Goal: Complete application form

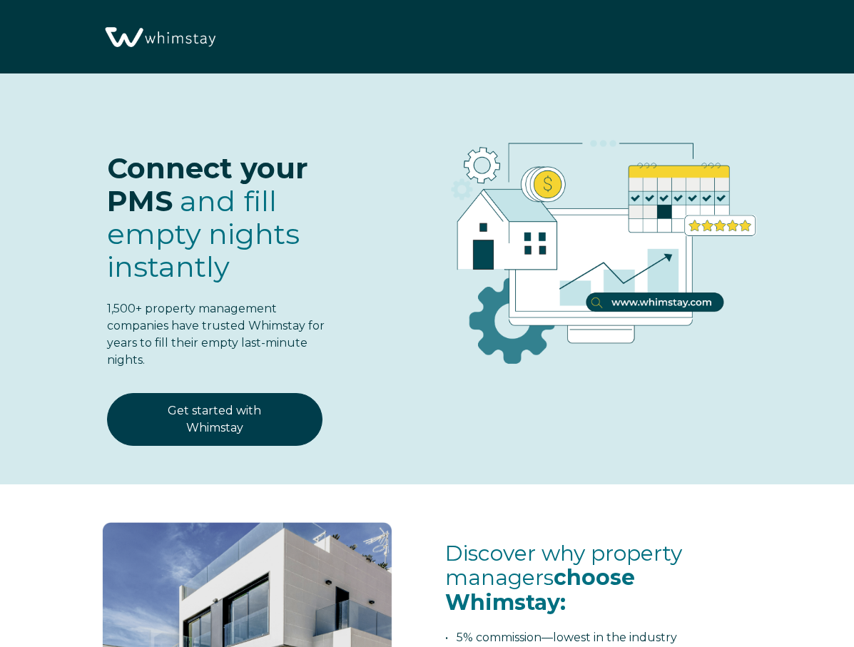
select select "US"
select select "Standard"
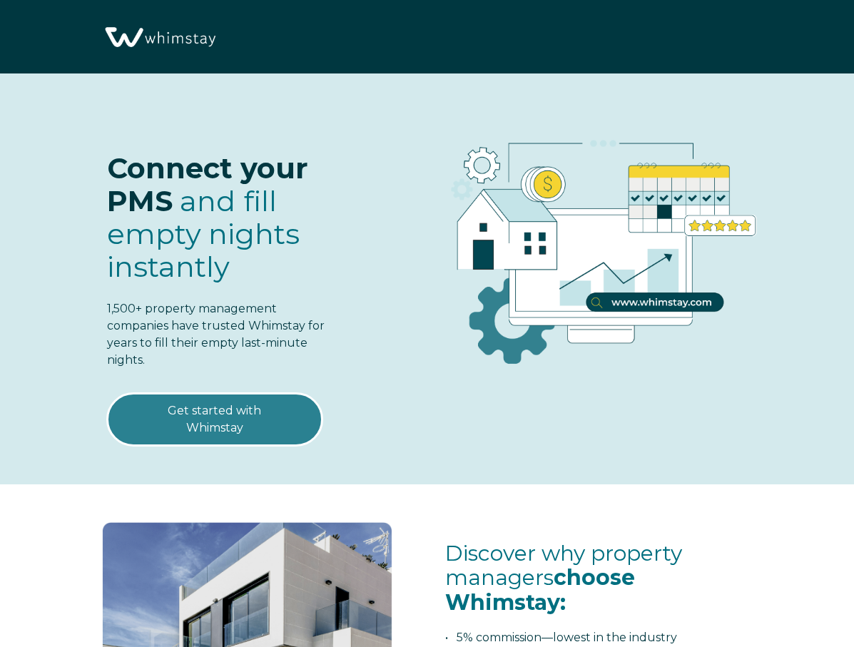
click at [245, 415] on link "Get started with Whimstay" at bounding box center [215, 419] width 216 height 53
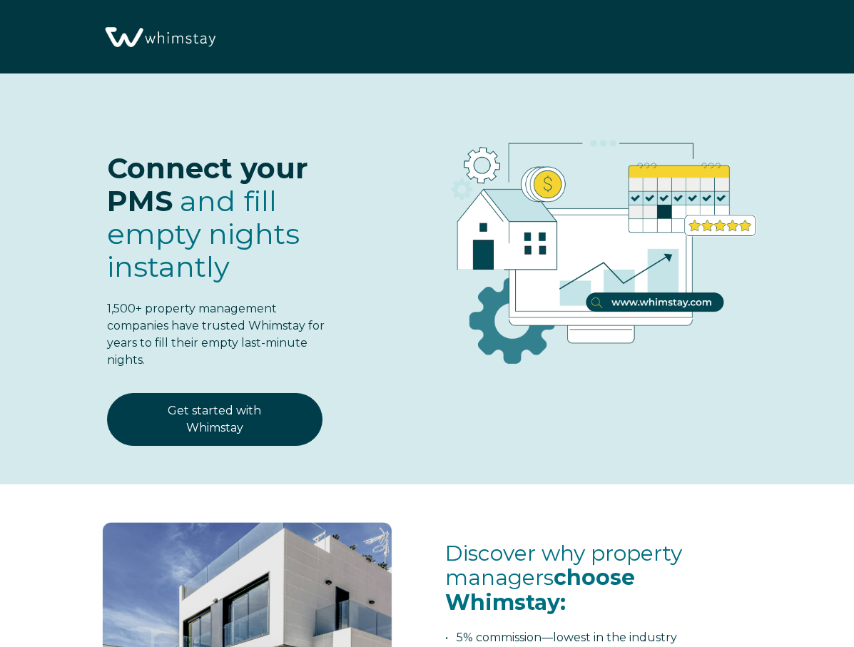
scroll to position [1696, 0]
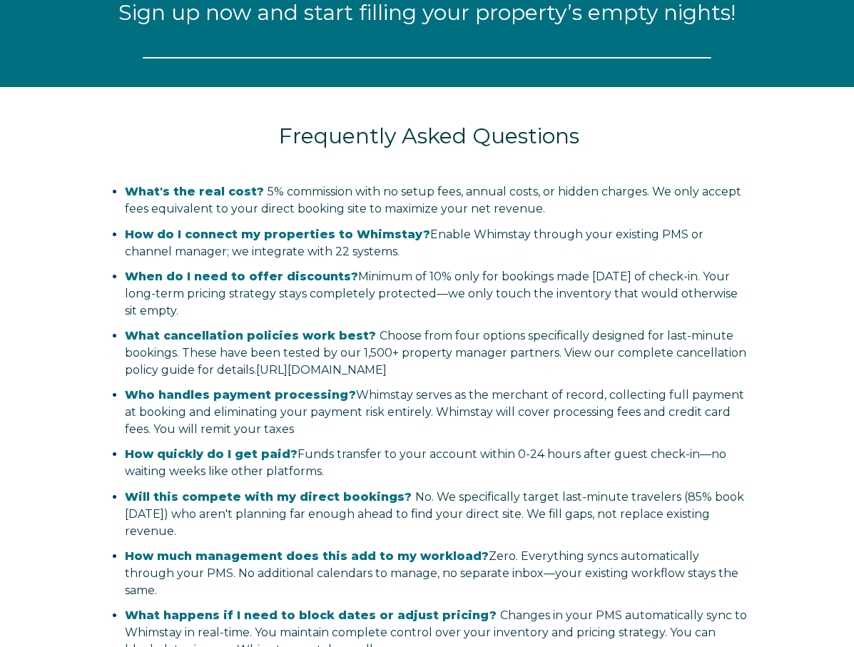
select select "US"
select select "Standard"
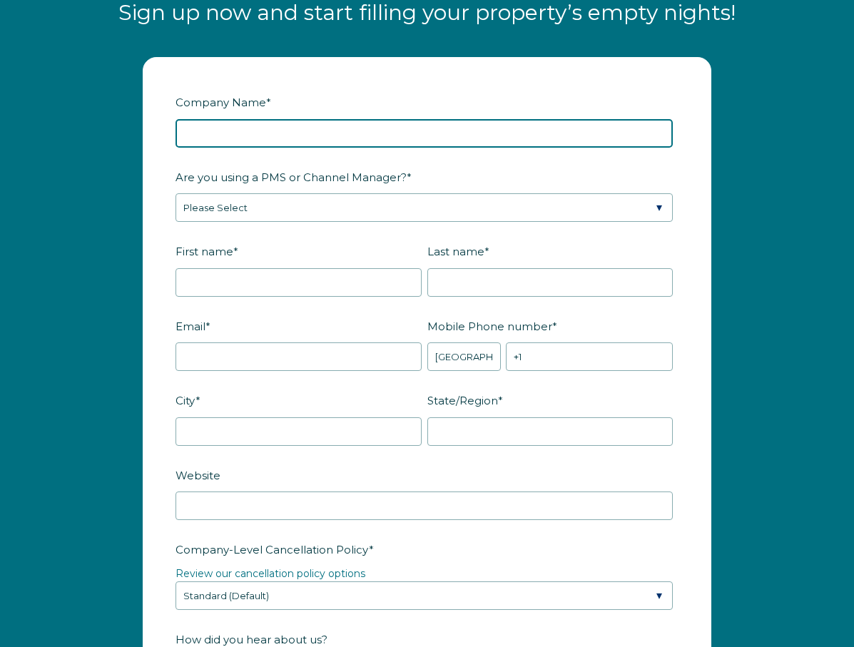
click at [301, 137] on input "Company Name *" at bounding box center [424, 133] width 497 height 29
type input "Beyond Vacations [GEOGRAPHIC_DATA]"
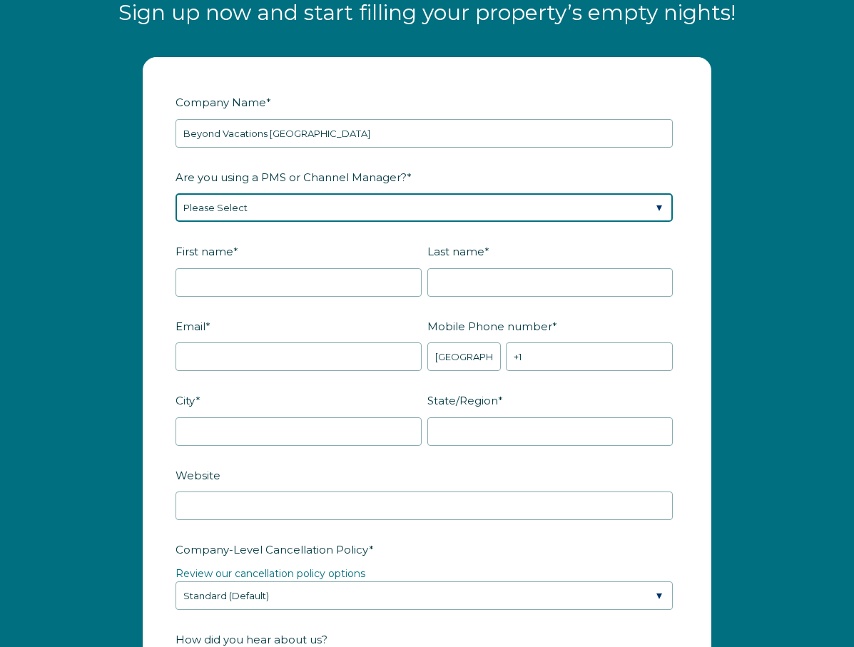
click at [275, 204] on select "Please Select Barefoot BookingPal Boost Brightside CiiRUS Escapia Guesty Hostaw…" at bounding box center [424, 207] width 497 height 29
select select "Airbnb"
click at [176, 193] on select "Please Select Barefoot BookingPal Boost Brightside CiiRUS Escapia Guesty Hostaw…" at bounding box center [424, 207] width 497 height 29
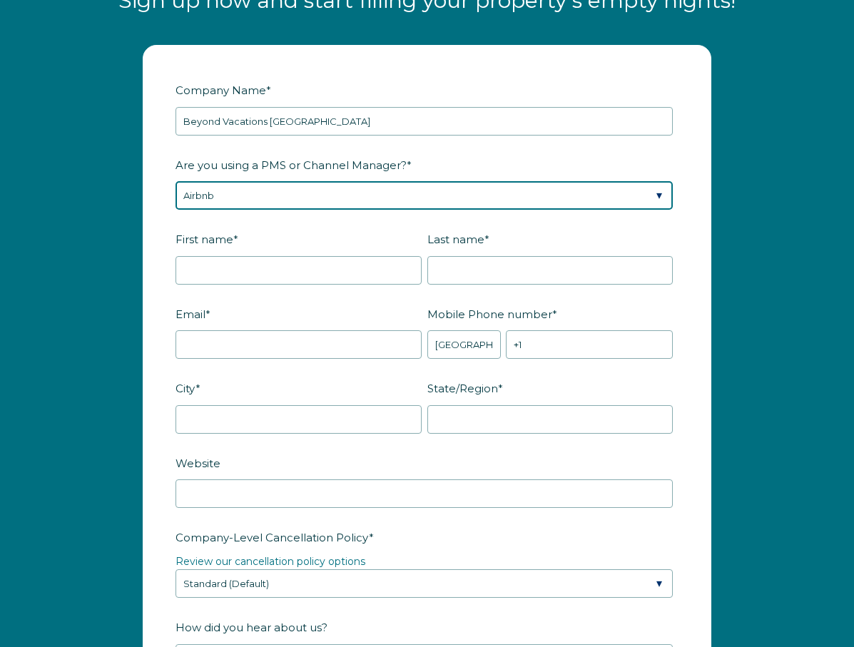
scroll to position [1711, 0]
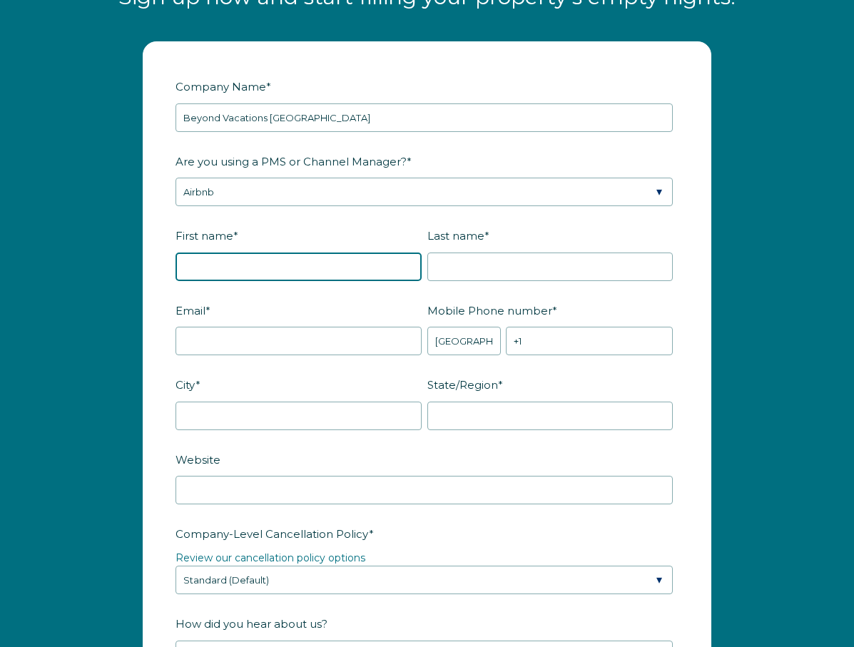
click at [260, 270] on input "First name *" at bounding box center [299, 267] width 246 height 29
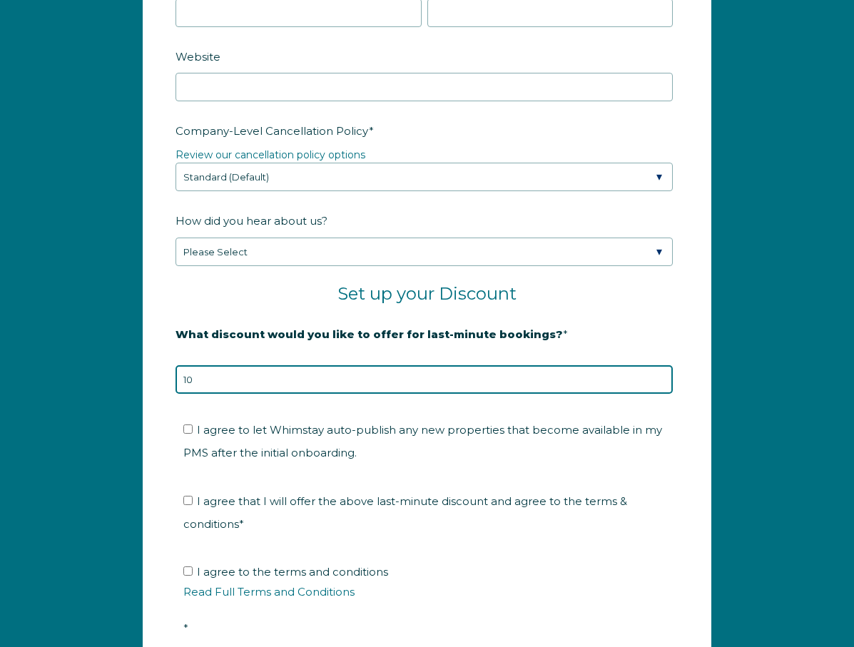
scroll to position [2154, 0]
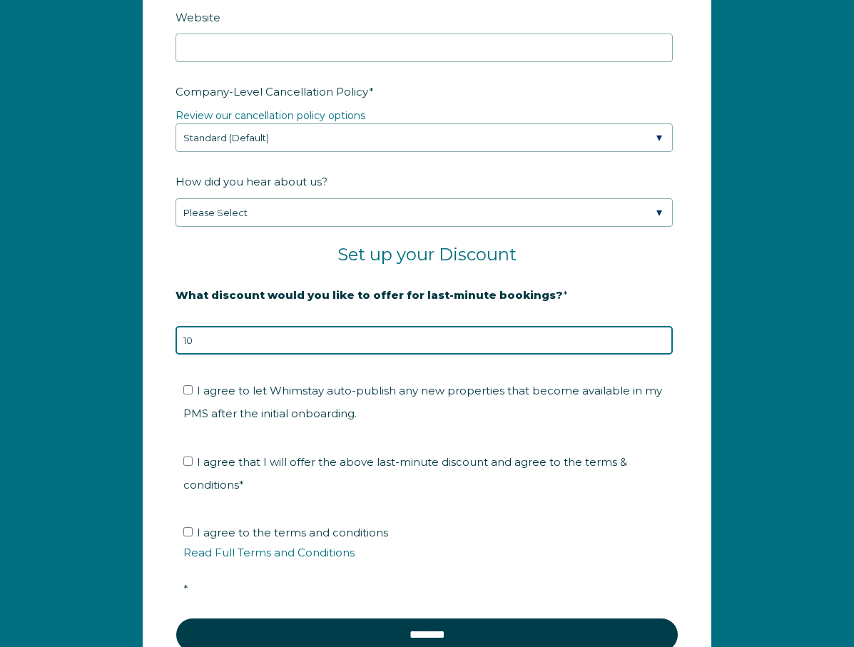
click at [265, 355] on input "10" at bounding box center [424, 340] width 497 height 29
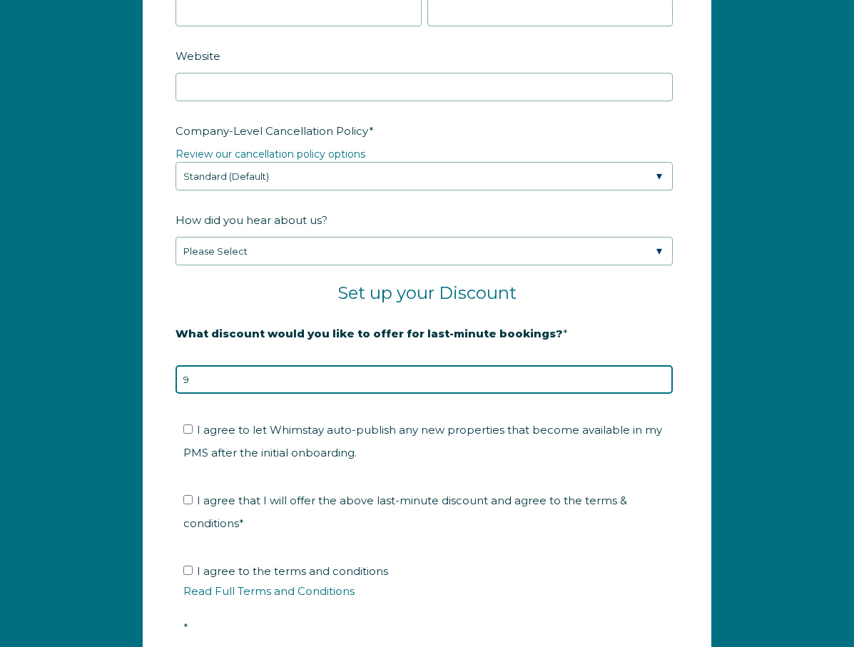
click at [659, 384] on input "9" at bounding box center [424, 379] width 497 height 29
click at [659, 384] on input "8" at bounding box center [424, 379] width 497 height 29
click at [659, 384] on input "7" at bounding box center [424, 379] width 497 height 29
click at [659, 384] on input "6" at bounding box center [424, 379] width 497 height 29
click at [659, 384] on input "5" at bounding box center [424, 379] width 497 height 29
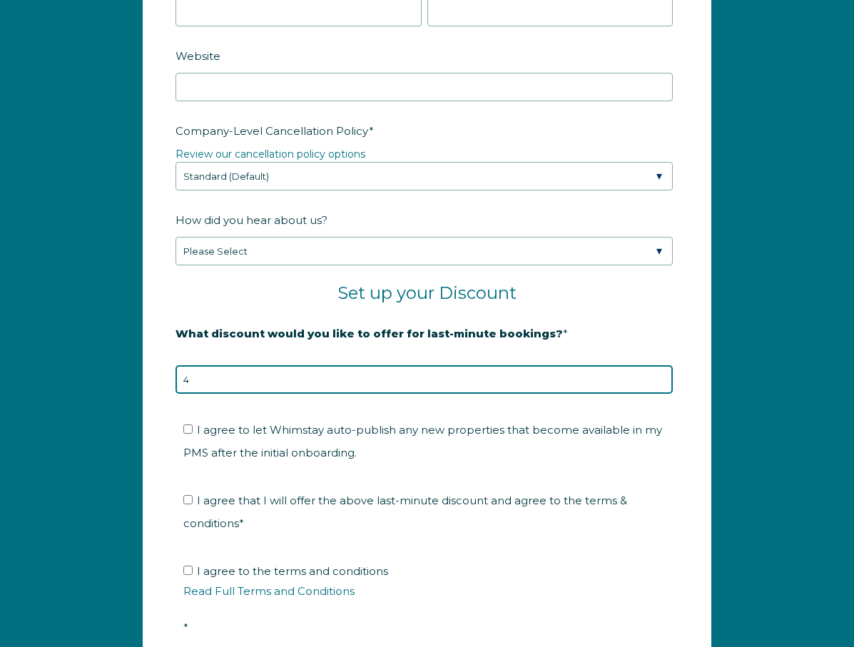
click at [659, 384] on input "4" at bounding box center [424, 379] width 497 height 29
click at [659, 384] on input "3" at bounding box center [424, 379] width 497 height 29
click at [659, 384] on input "2" at bounding box center [424, 379] width 497 height 29
click at [659, 384] on input "1" at bounding box center [424, 379] width 497 height 29
type input "0"
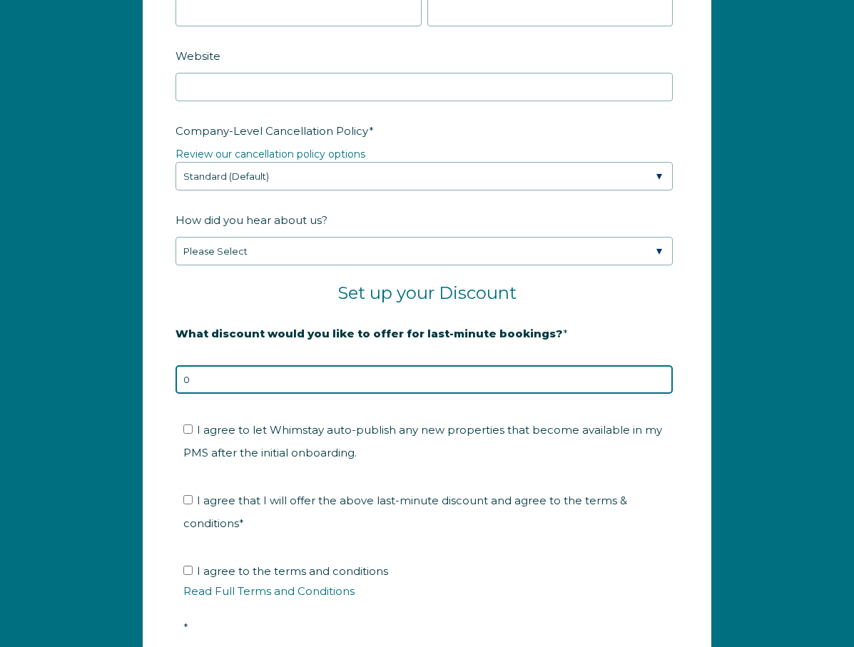
click at [659, 384] on input "0" at bounding box center [424, 379] width 497 height 29
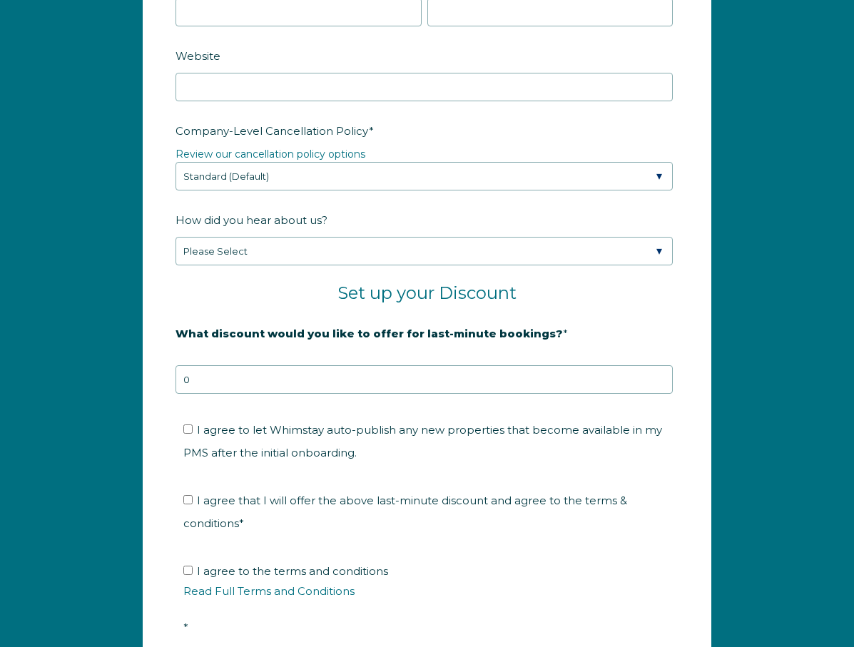
click at [695, 385] on form "Company Name * Beyond Vacations Charlotte Are you using a PMS or Channel Manage…" at bounding box center [426, 170] width 567 height 1141
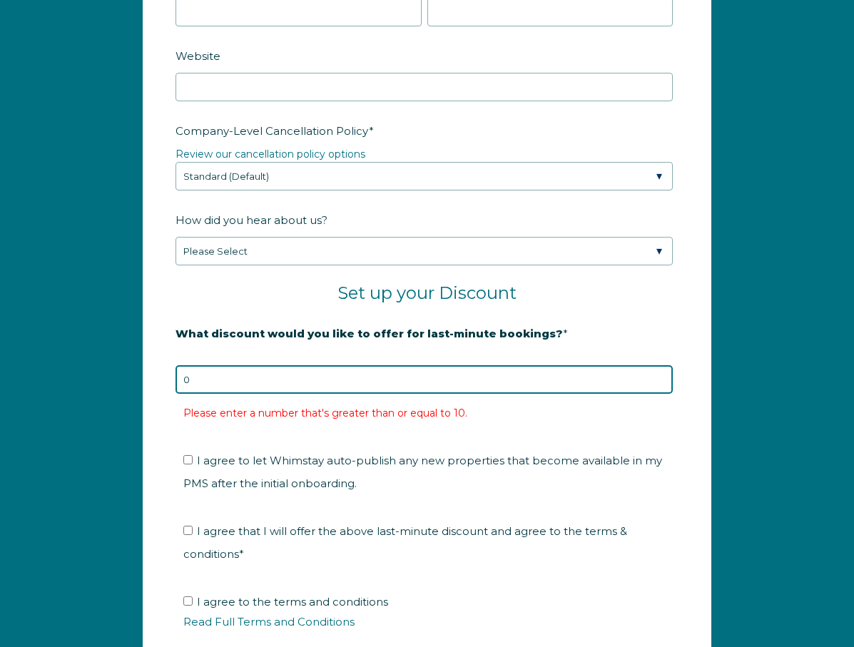
click at [580, 384] on input "0" at bounding box center [424, 379] width 497 height 29
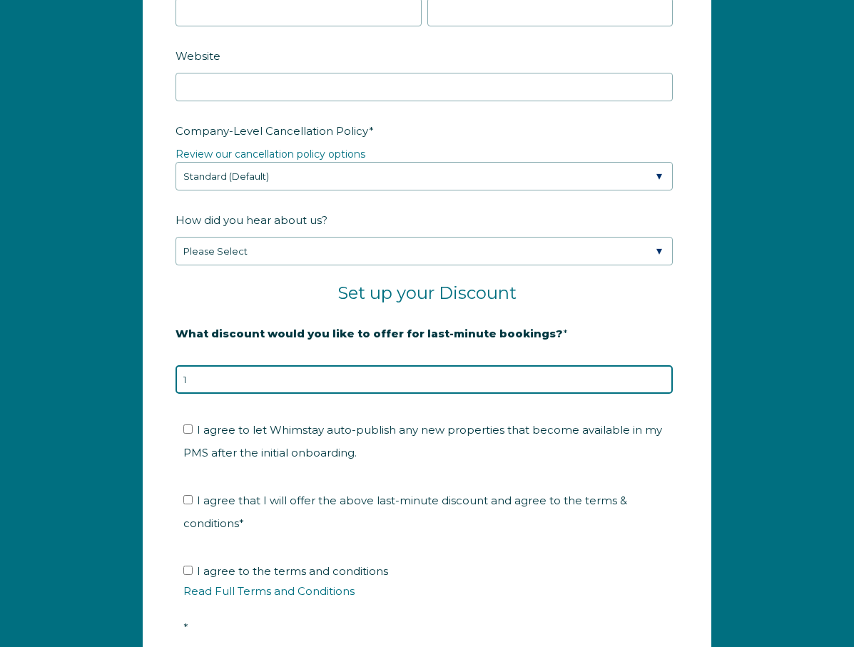
type input "1"
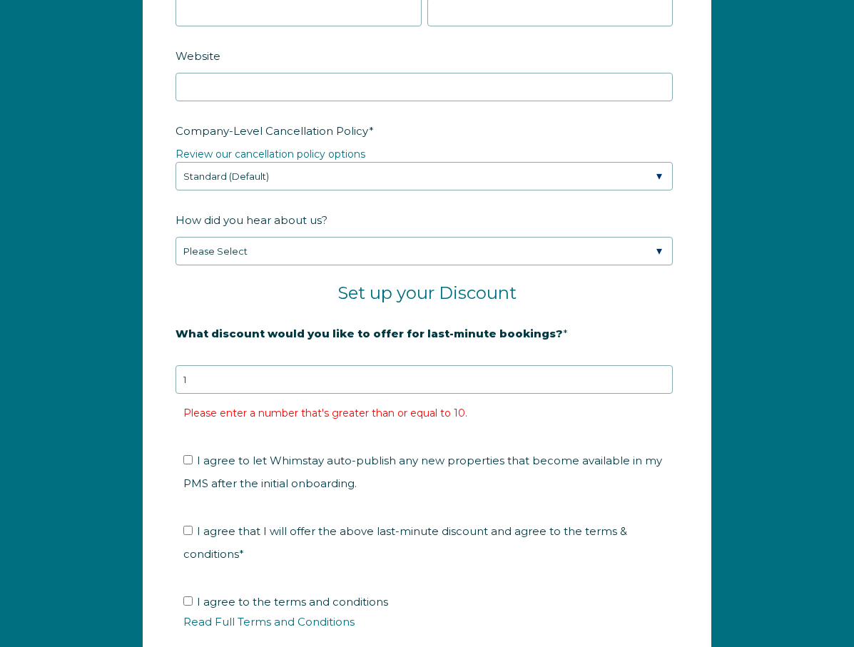
click at [567, 340] on label "What discount would you like to offer for last-minute bookings? *" at bounding box center [427, 333] width 503 height 25
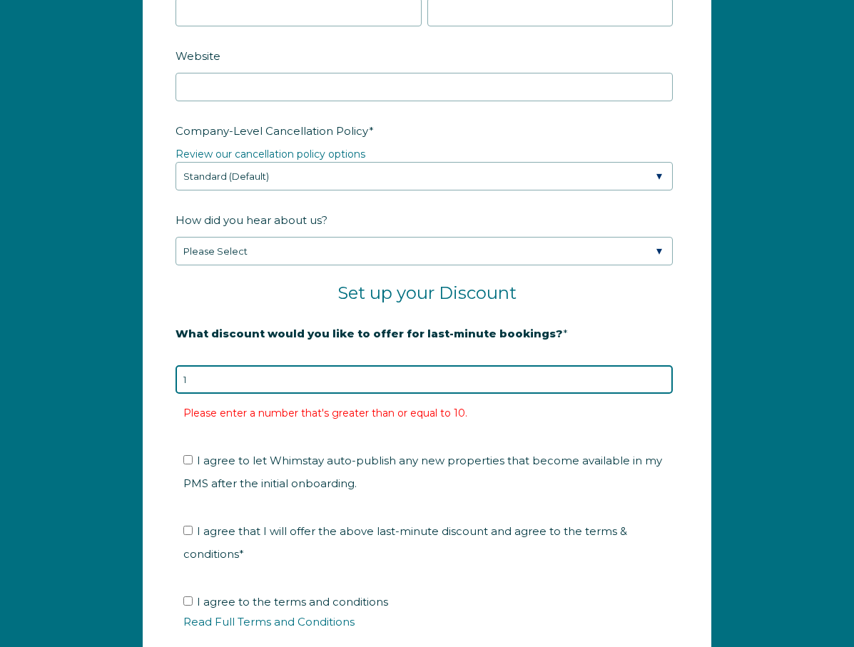
click at [567, 365] on input "1" at bounding box center [424, 379] width 497 height 29
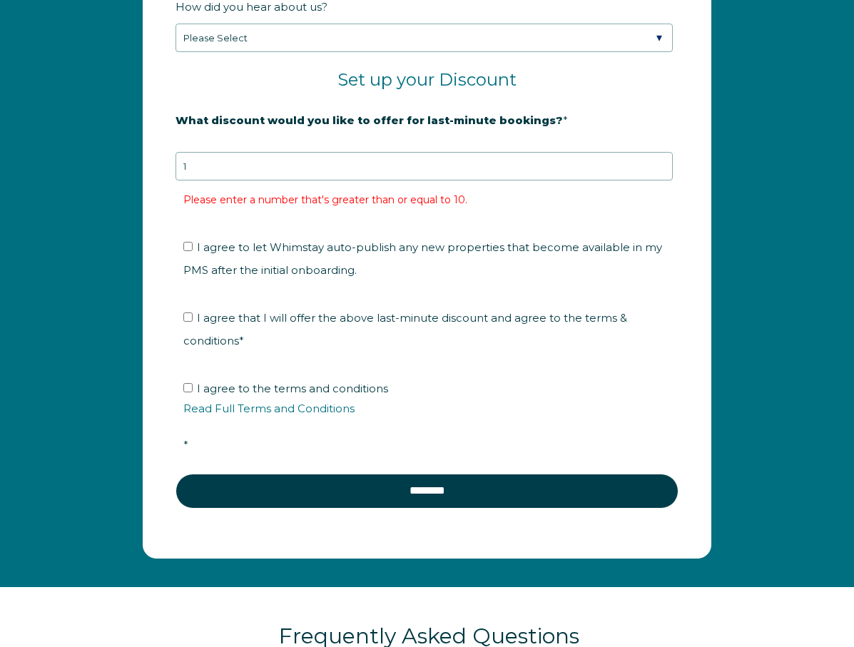
scroll to position [2372, 0]
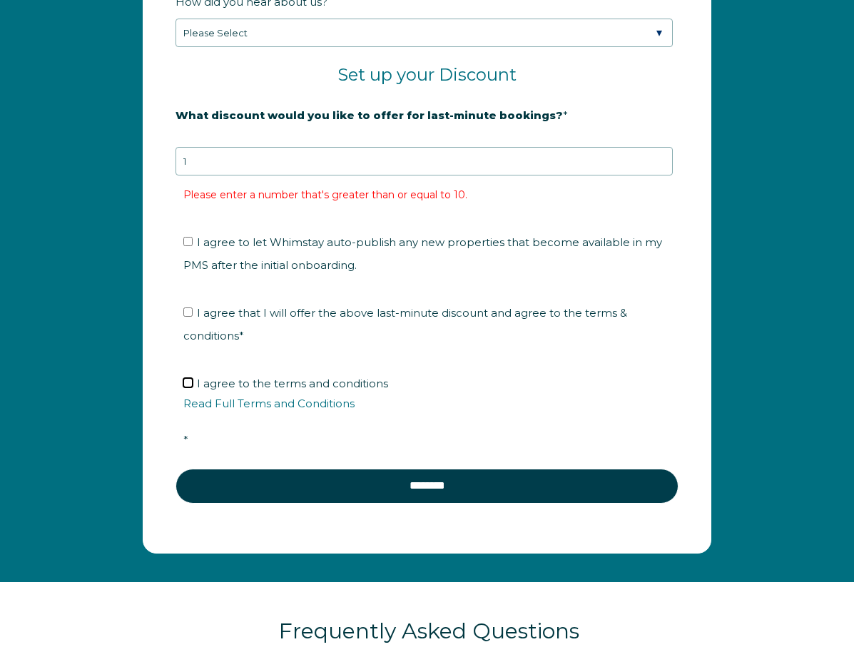
click at [186, 382] on input "I agree to the terms and conditions Read Full Terms and Conditions *" at bounding box center [187, 382] width 9 height 9
checkbox input "true"
click at [186, 241] on input "I agree to let Whimstay auto-publish any new properties that become available i…" at bounding box center [187, 241] width 9 height 9
checkbox input "true"
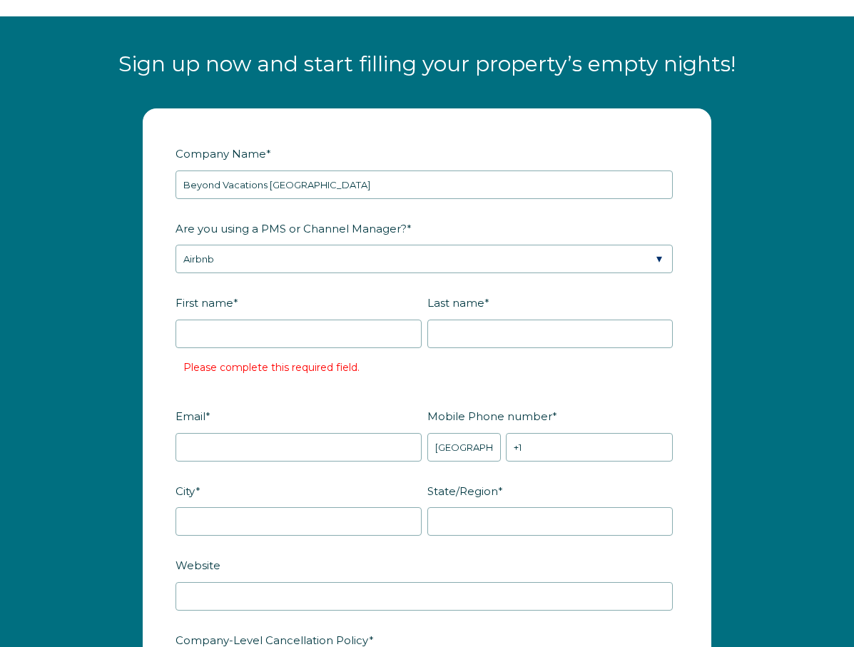
scroll to position [1638, 0]
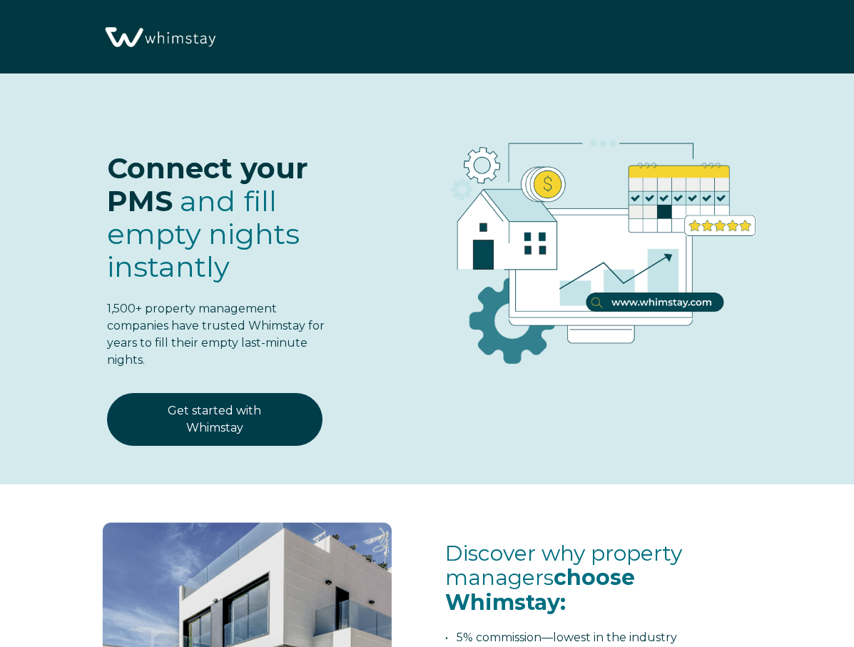
select select "US"
select select "Standard"
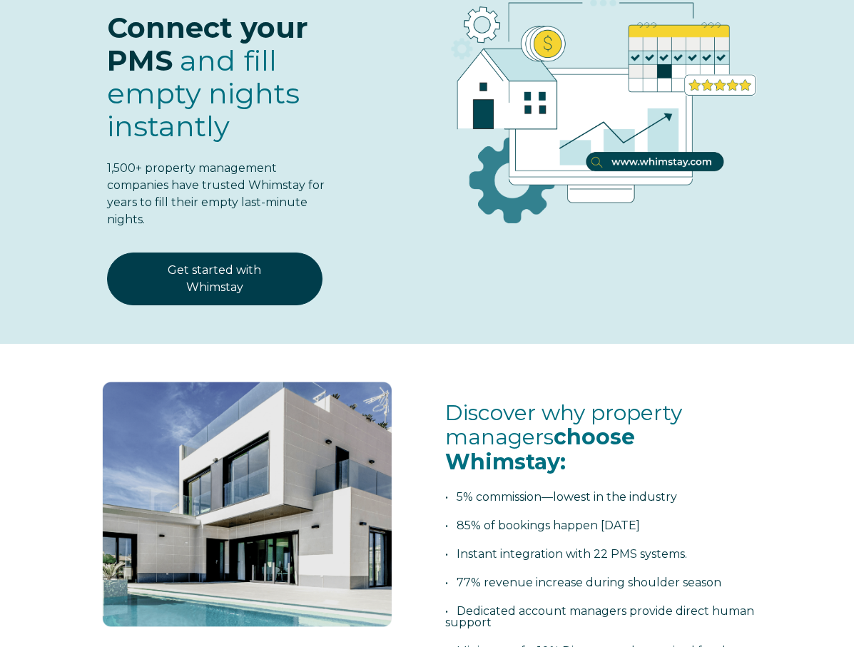
scroll to position [152, 0]
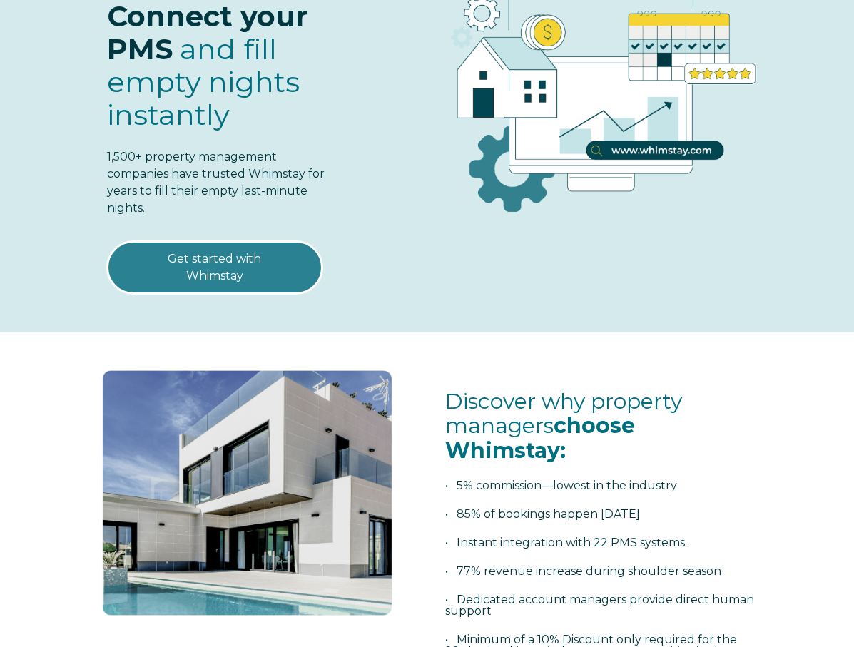
click at [280, 253] on link "Get started with Whimstay" at bounding box center [215, 267] width 216 height 53
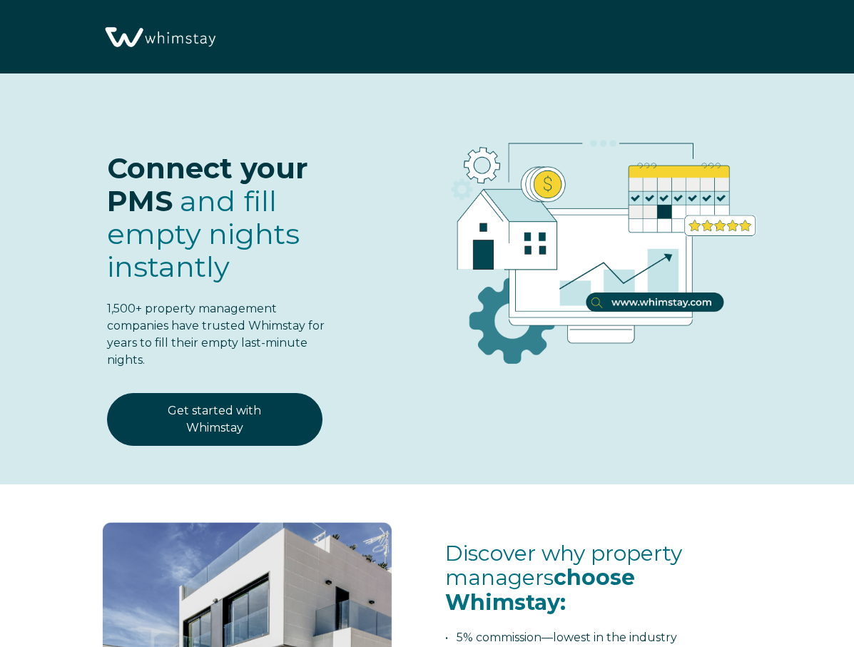
select select "US"
select select "Standard"
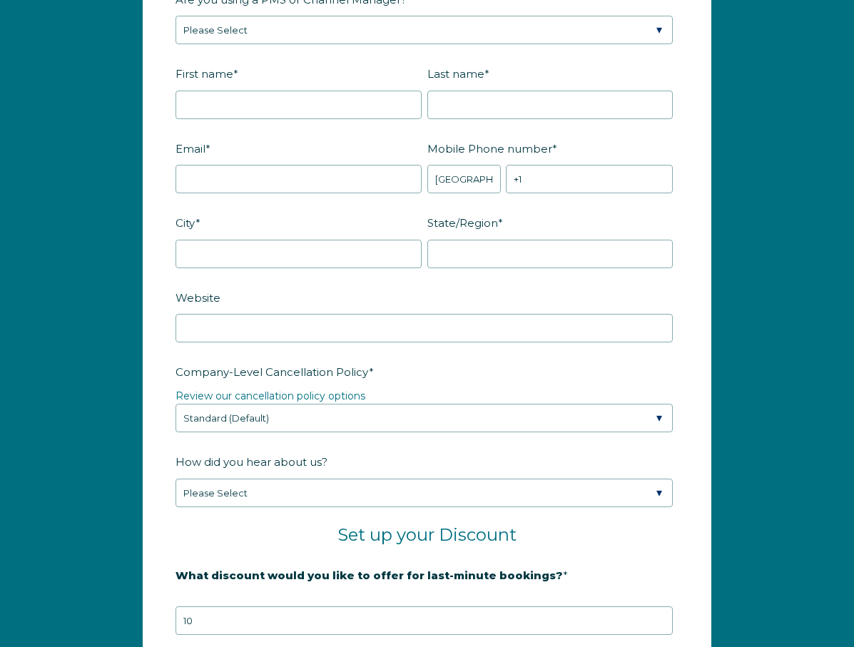
scroll to position [1628, 0]
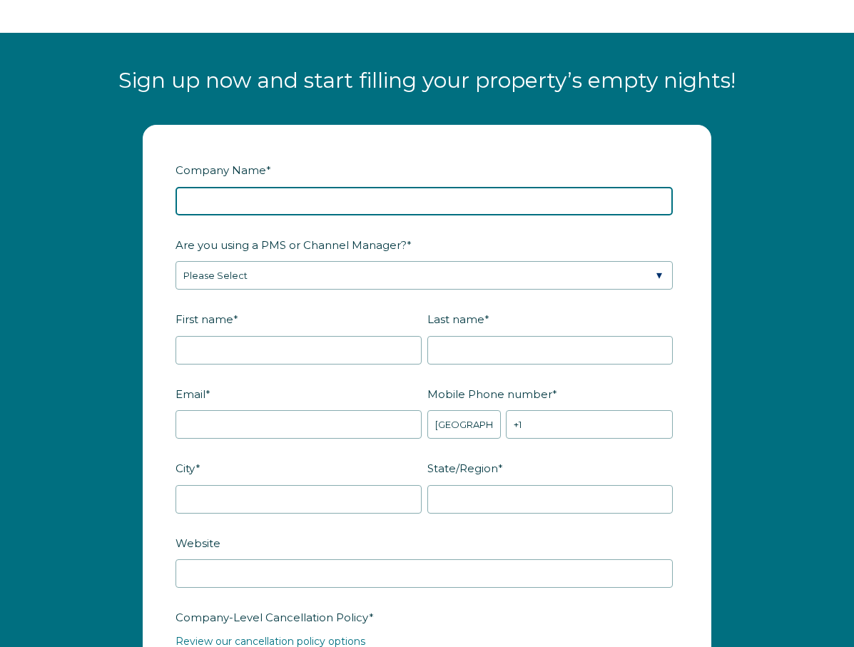
click at [280, 193] on input "Company Name *" at bounding box center [424, 201] width 497 height 29
type input "Beyond Vacations [GEOGRAPHIC_DATA]"
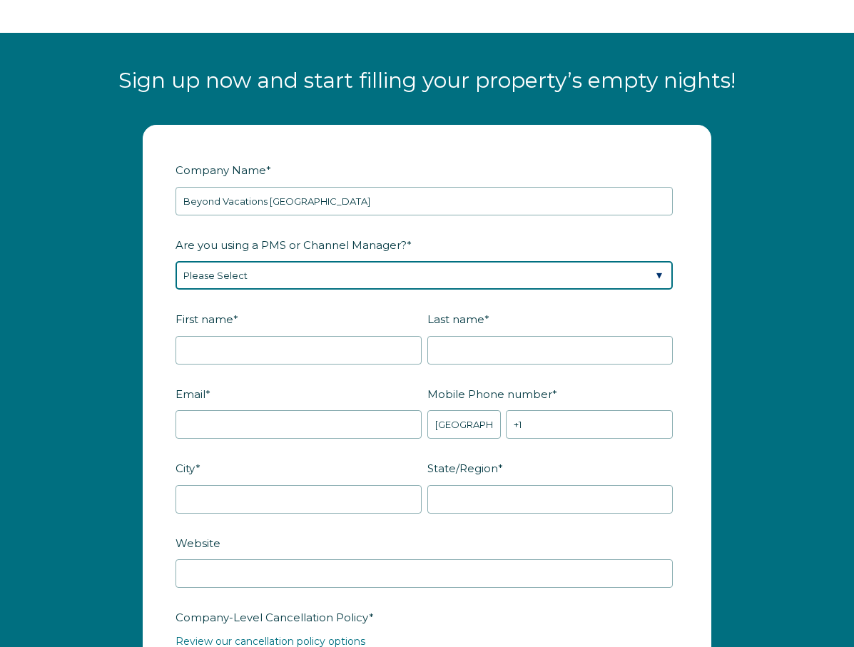
click at [315, 262] on select "Please Select Barefoot BookingPal Boost Brightside CiiRUS Escapia Guesty Hostaw…" at bounding box center [424, 275] width 497 height 29
click at [348, 273] on select "Please Select Barefoot BookingPal Boost Brightside CiiRUS Escapia Guesty Hostaw…" at bounding box center [424, 275] width 497 height 29
click at [295, 272] on select "Please Select Barefoot BookingPal Boost Brightside CiiRUS Escapia Guesty Hostaw…" at bounding box center [424, 275] width 497 height 29
select select "Not Listed"
click at [176, 261] on select "Please Select Barefoot BookingPal Boost Brightside CiiRUS Escapia Guesty Hostaw…" at bounding box center [424, 275] width 497 height 29
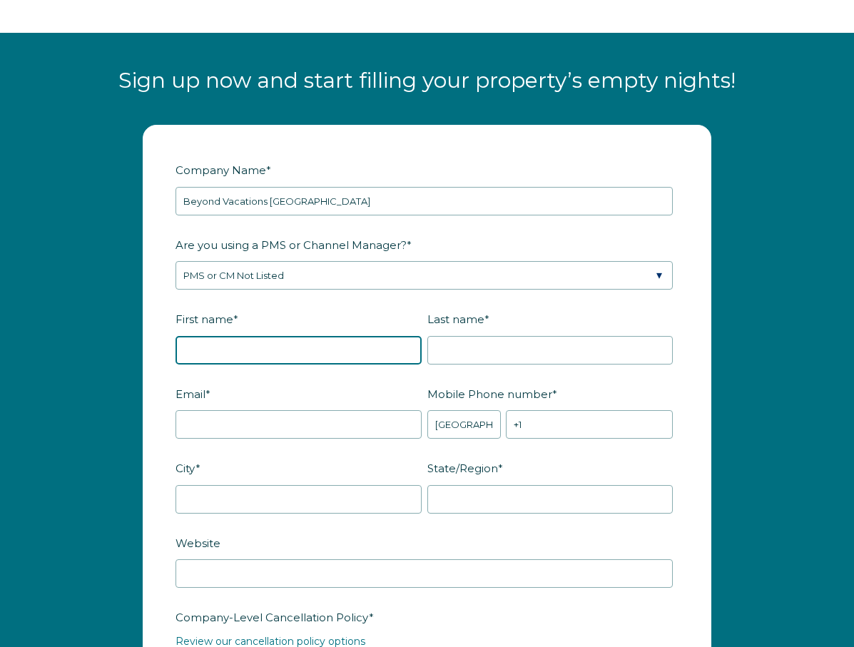
click at [249, 350] on input "First name *" at bounding box center [299, 350] width 246 height 29
type input "Oliver"
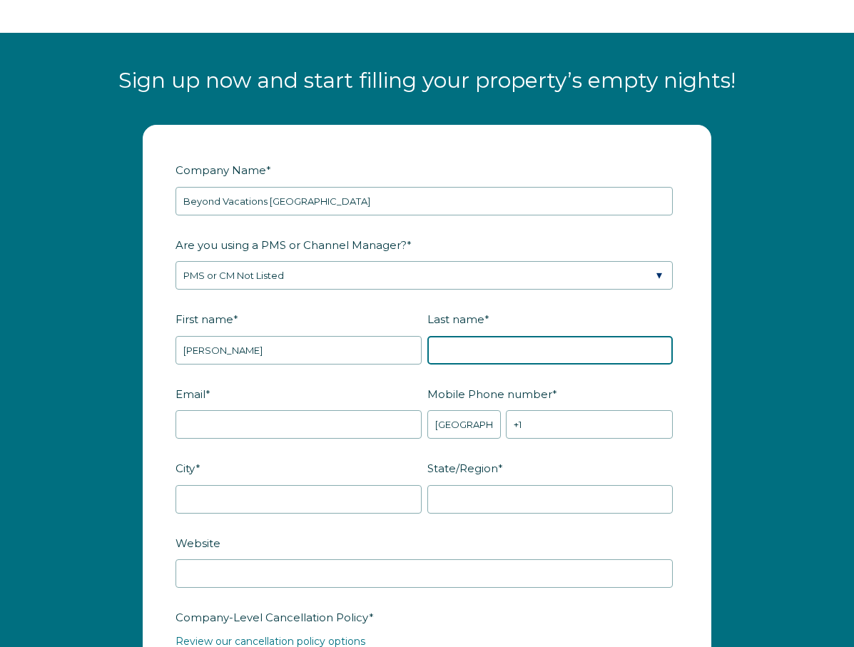
click at [514, 339] on input "Last name *" at bounding box center [550, 350] width 246 height 29
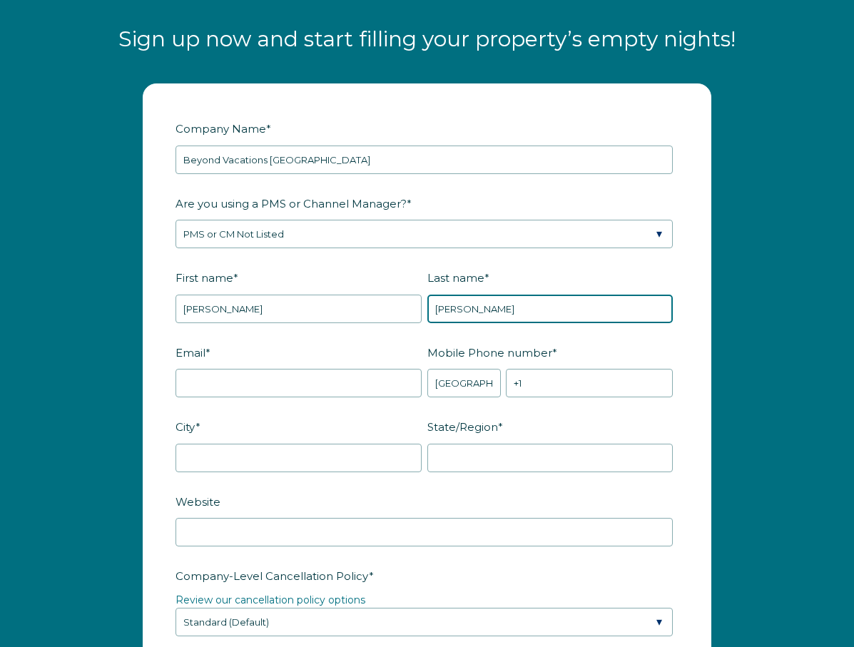
scroll to position [1761, 0]
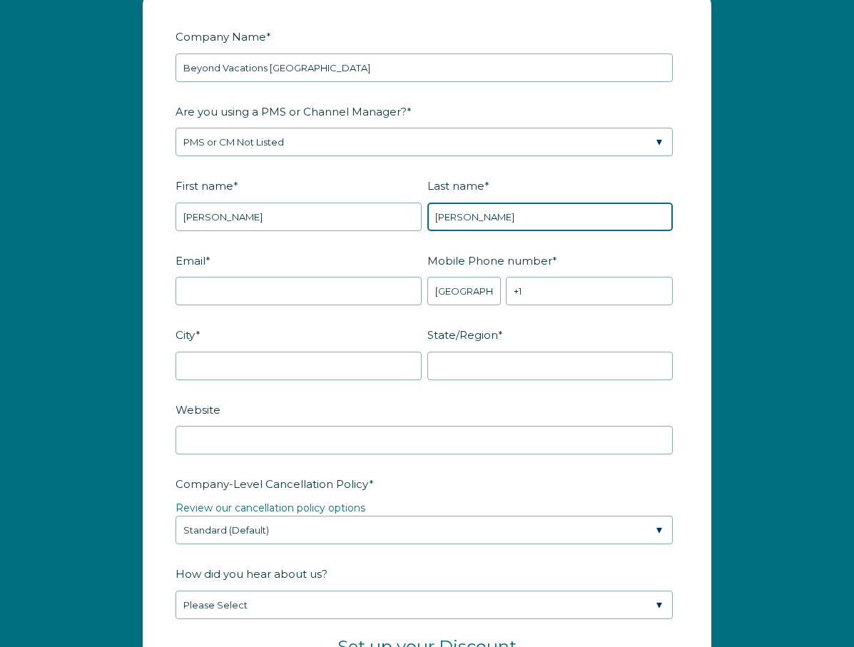
type input "Oden"
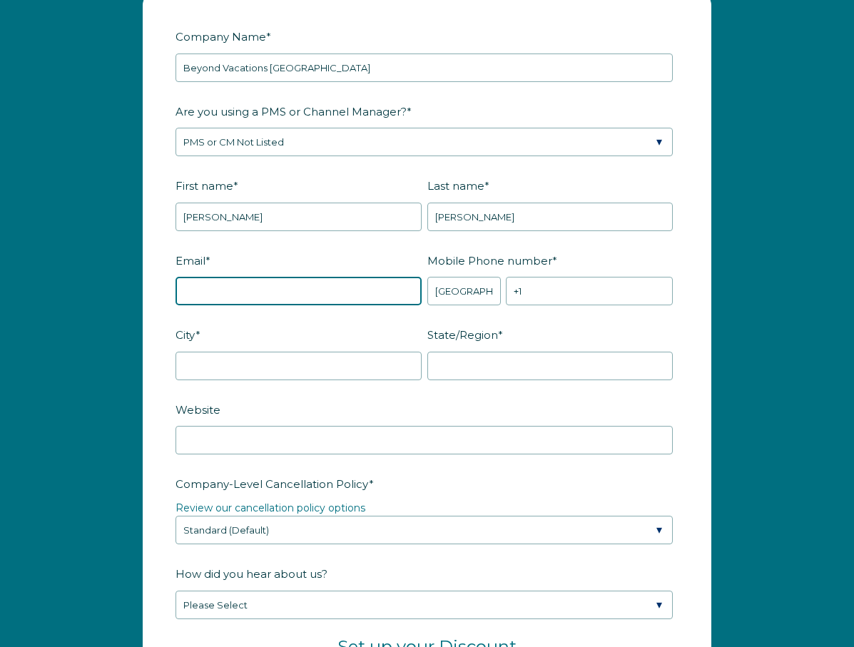
click at [361, 281] on input "Email *" at bounding box center [299, 291] width 246 height 29
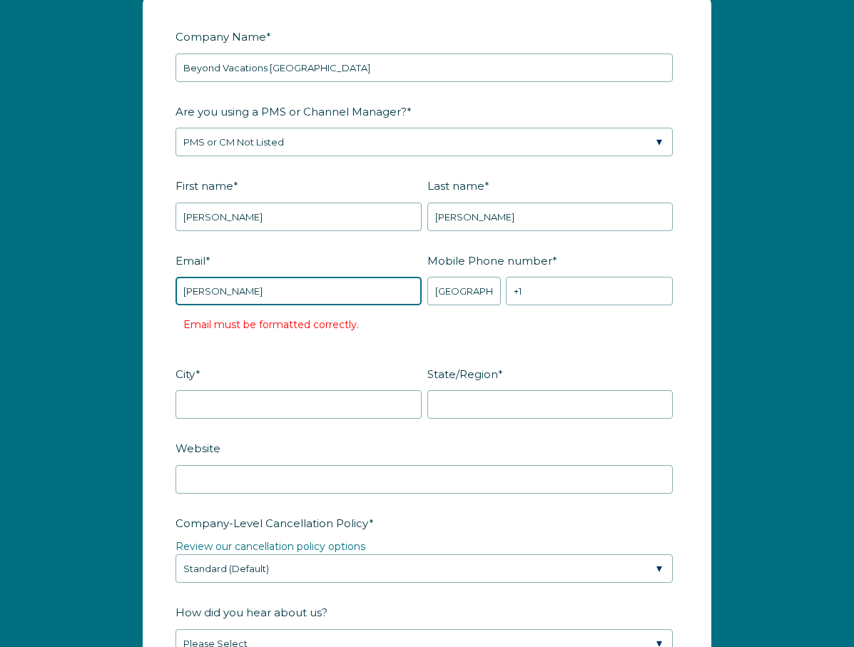
type input "beyondvacationscharlotte@gmail.com"
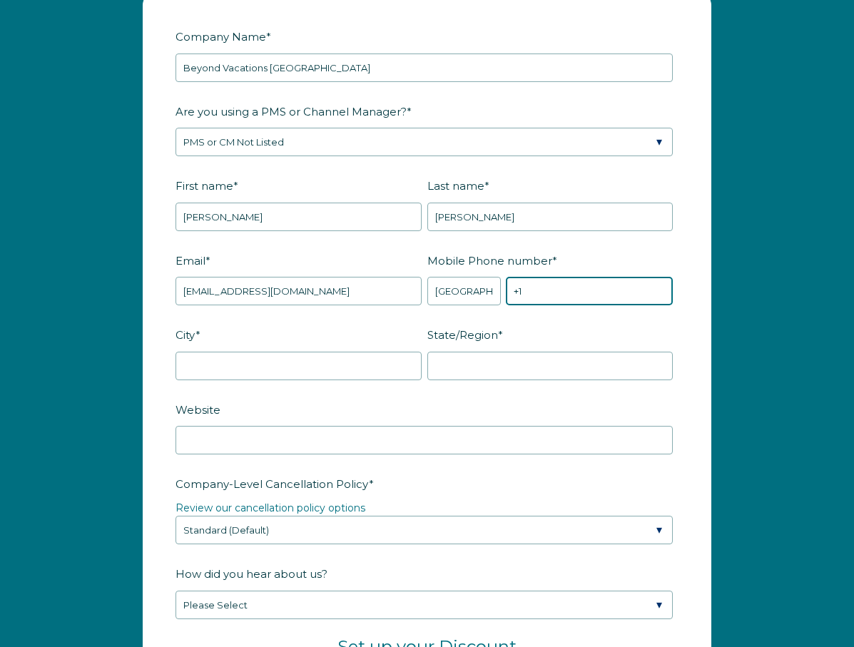
click at [549, 297] on input "+1" at bounding box center [589, 291] width 167 height 29
type input "+1 6785457772"
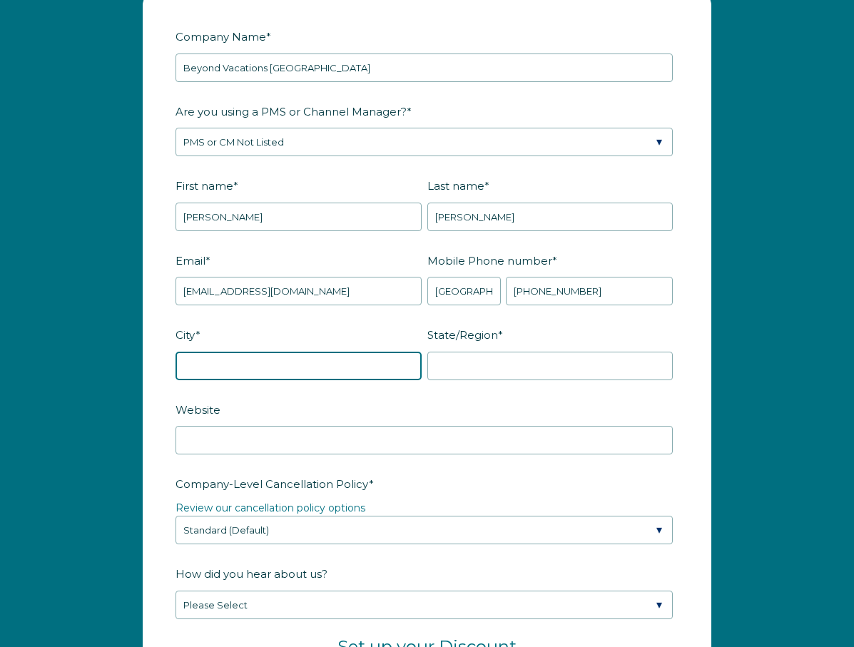
click at [362, 373] on input "City *" at bounding box center [299, 366] width 246 height 29
type input "Charlotte"
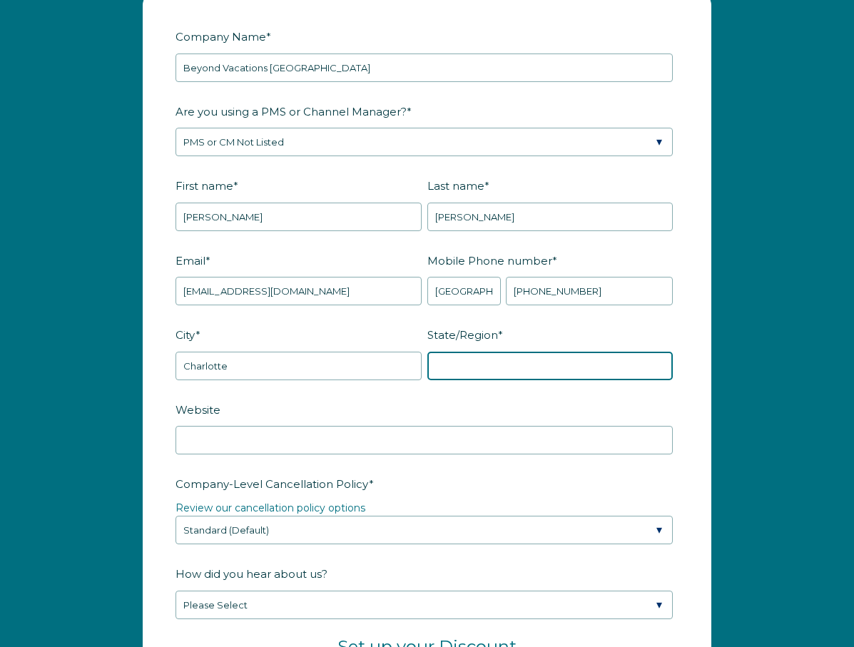
click at [511, 360] on input "State/Region *" at bounding box center [550, 366] width 246 height 29
type input "North Carolina"
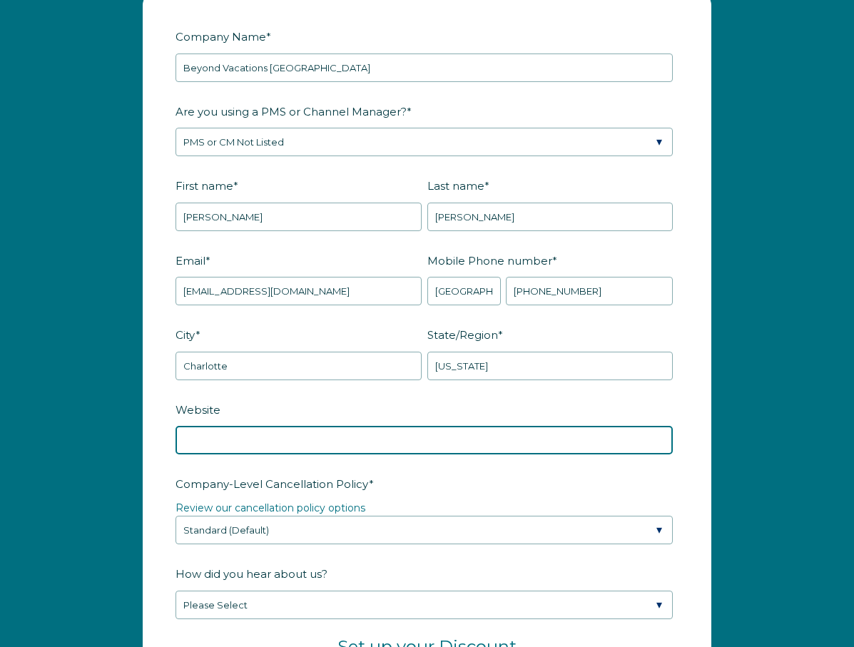
click at [407, 432] on input "Website" at bounding box center [424, 440] width 497 height 29
paste input "https://theweekenderclt.directstays.com/?utm_source=batch"
type input "https://theweekenderclt.directstays.com/?utm_source=batch"
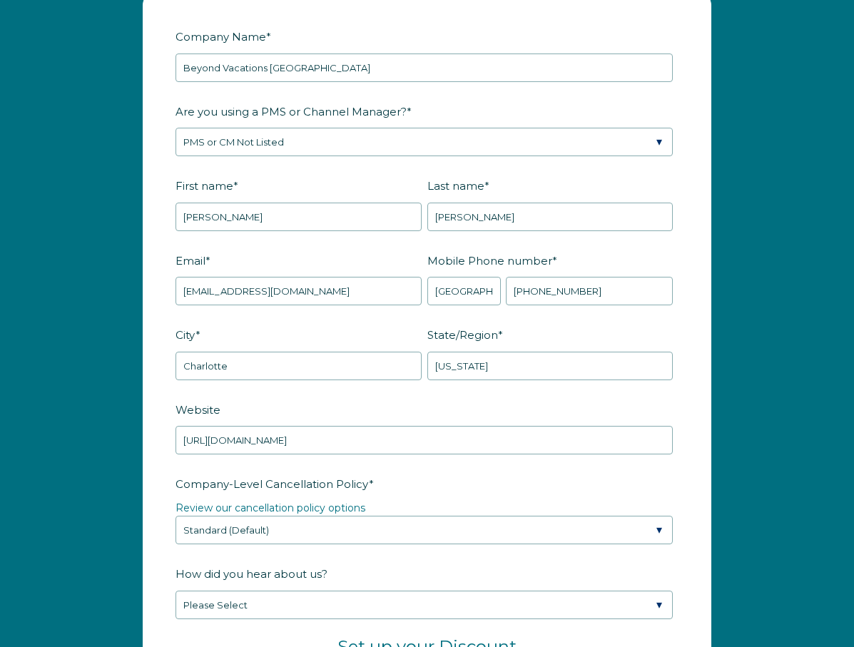
click at [335, 405] on label "Website" at bounding box center [427, 409] width 503 height 25
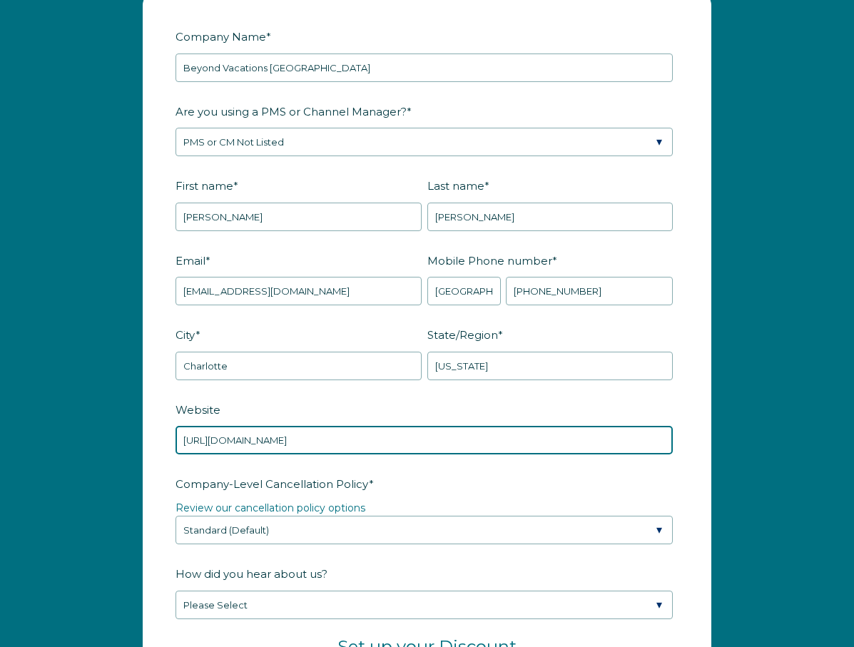
click at [335, 426] on input "https://theweekenderclt.directstays.com/?utm_source=batch" at bounding box center [424, 440] width 497 height 29
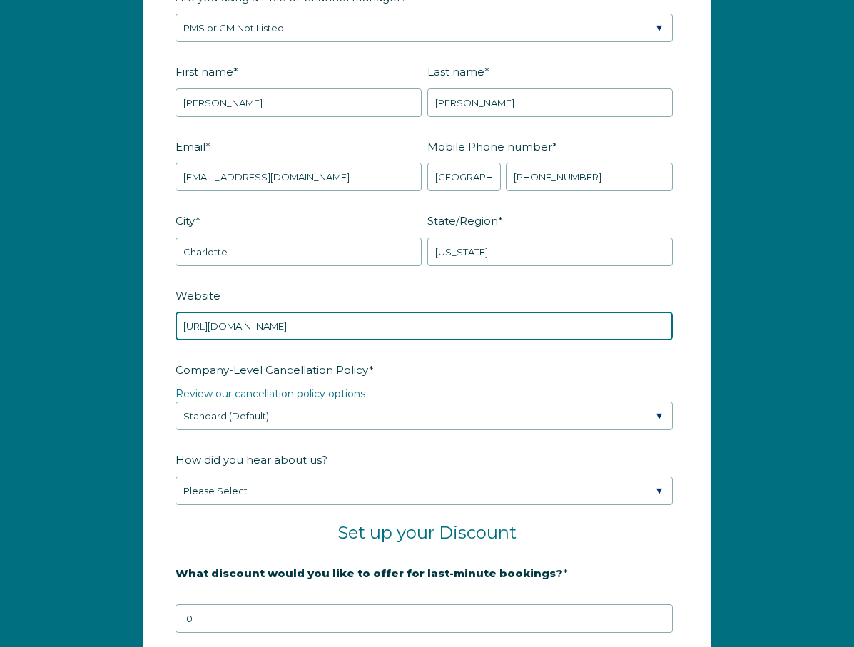
scroll to position [1882, 0]
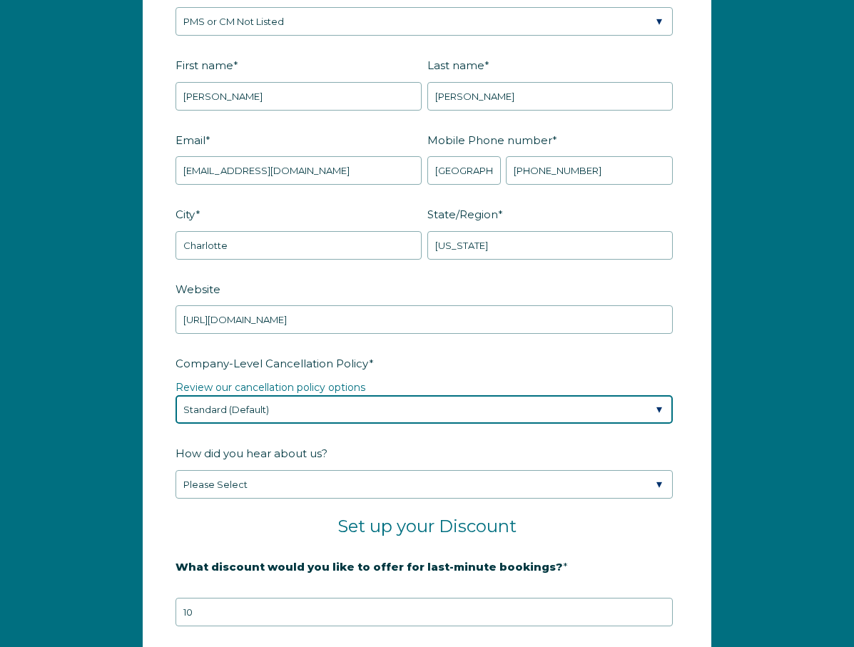
click at [306, 405] on select "Please Select Partial Standard (Default) Moderate Strict" at bounding box center [424, 409] width 497 height 29
click at [285, 407] on select "Please Select Partial Standard (Default) Moderate Strict" at bounding box center [424, 409] width 497 height 29
select select "Strict"
click at [176, 395] on select "Please Select Partial Standard (Default) Moderate Strict" at bounding box center [424, 409] width 497 height 29
click at [276, 407] on select "Please Select Partial Standard (Default) Moderate Strict" at bounding box center [424, 409] width 497 height 29
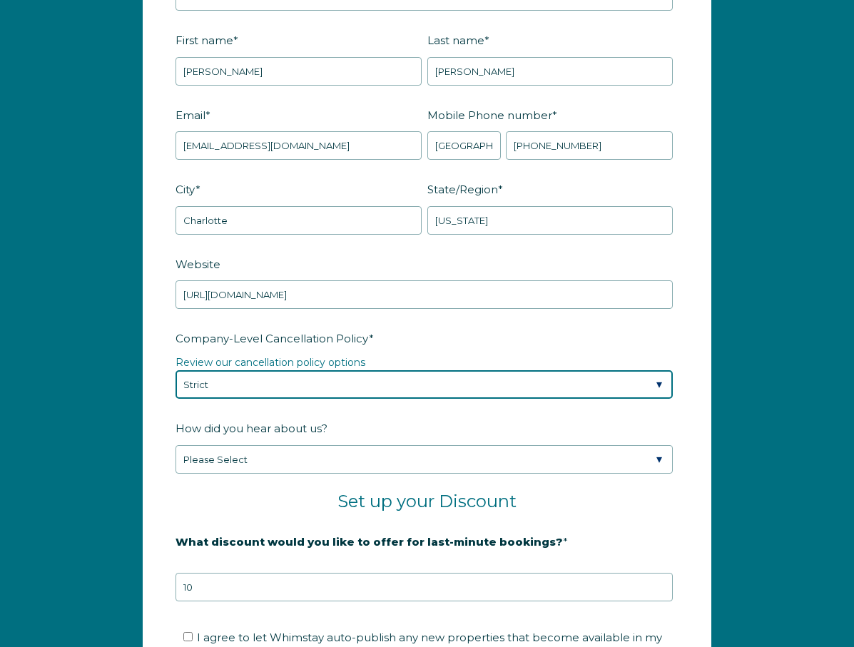
scroll to position [1932, 0]
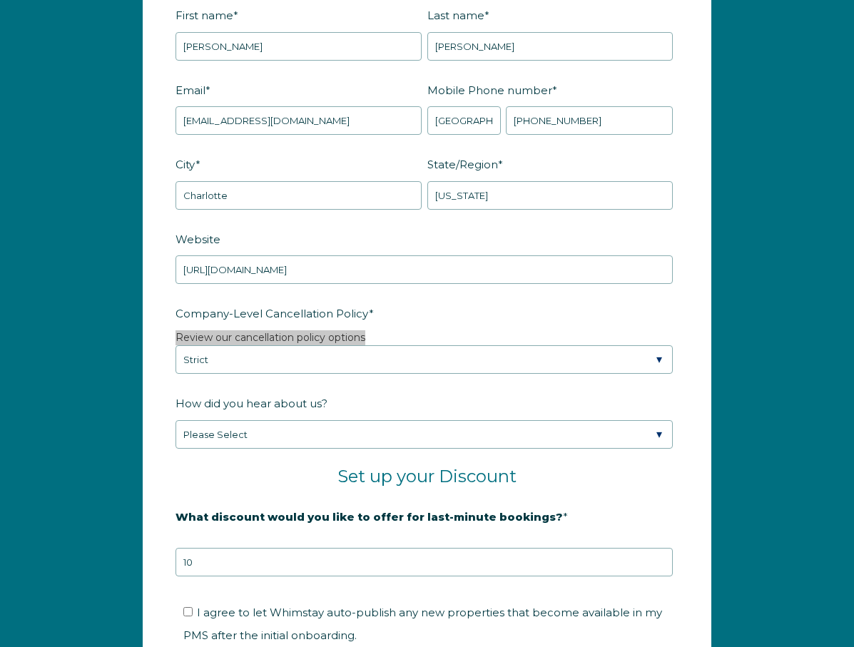
drag, startPoint x: 268, startPoint y: 342, endPoint x: 575, endPoint y: 1, distance: 458.3
click at [0, 0] on div "Company Name * Beyond Vacations Charlotte Are you using a PMS or Channel Manage…" at bounding box center [427, 380] width 854 height 1146
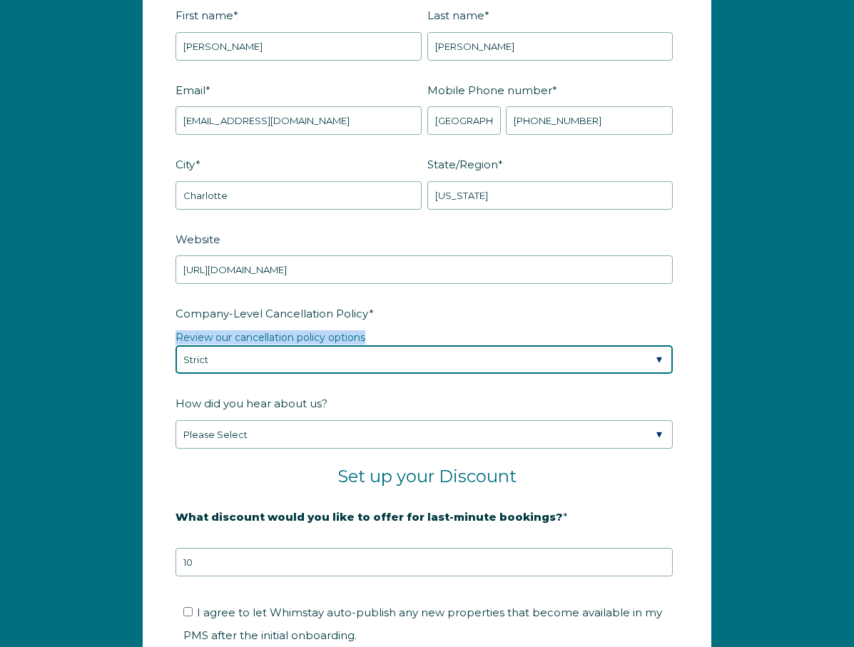
click at [370, 365] on select "Please Select Partial Standard (Default) Moderate Strict" at bounding box center [424, 359] width 497 height 29
click at [176, 345] on select "Please Select Partial Standard (Default) Moderate Strict" at bounding box center [424, 359] width 497 height 29
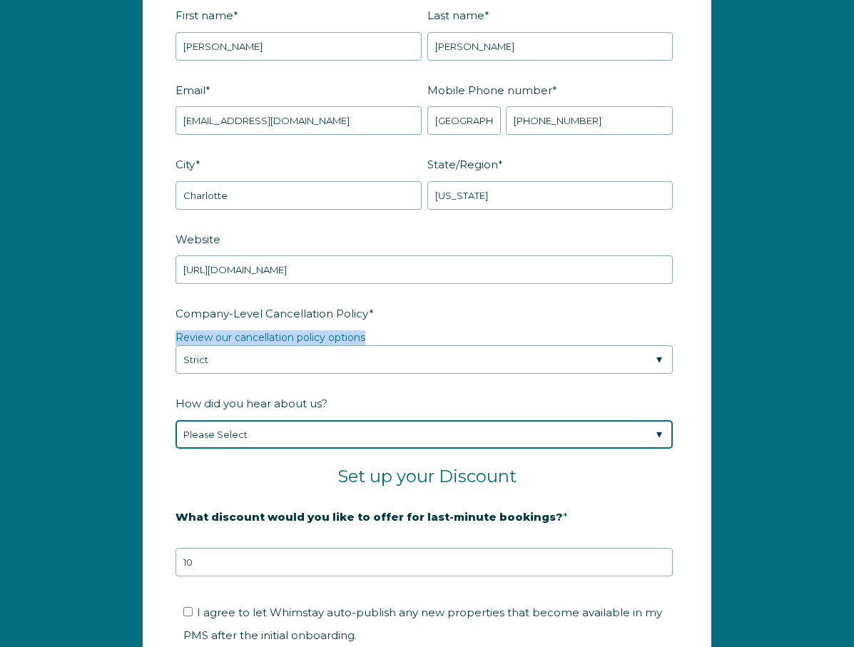
click at [348, 421] on select "Please Select Found Whimstay through a Google search Spoke to a Whimstay salesp…" at bounding box center [424, 434] width 497 height 29
select select "Marketing Email"
click at [176, 420] on select "Please Select Found Whimstay through a Google search Spoke to a Whimstay salesp…" at bounding box center [424, 434] width 497 height 29
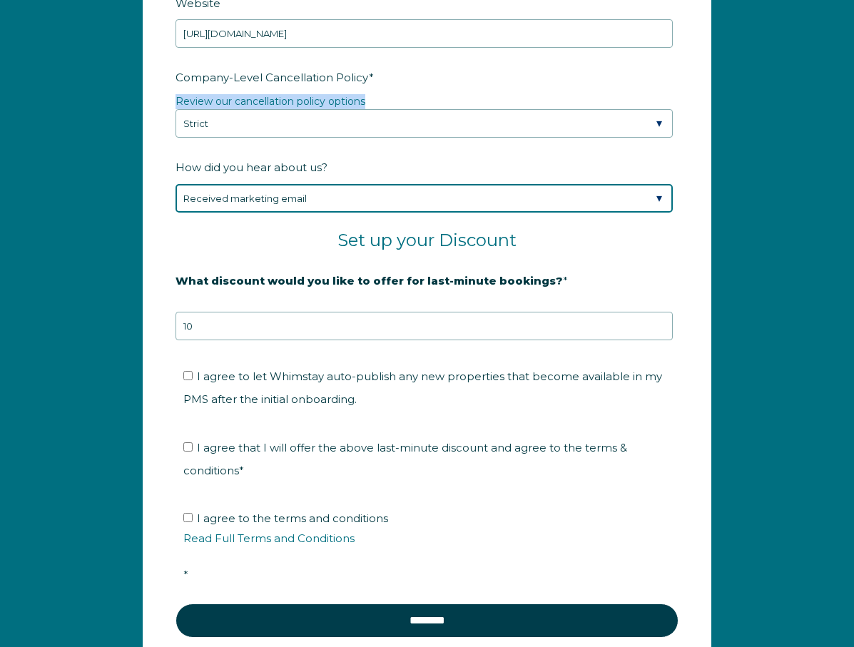
scroll to position [2173, 0]
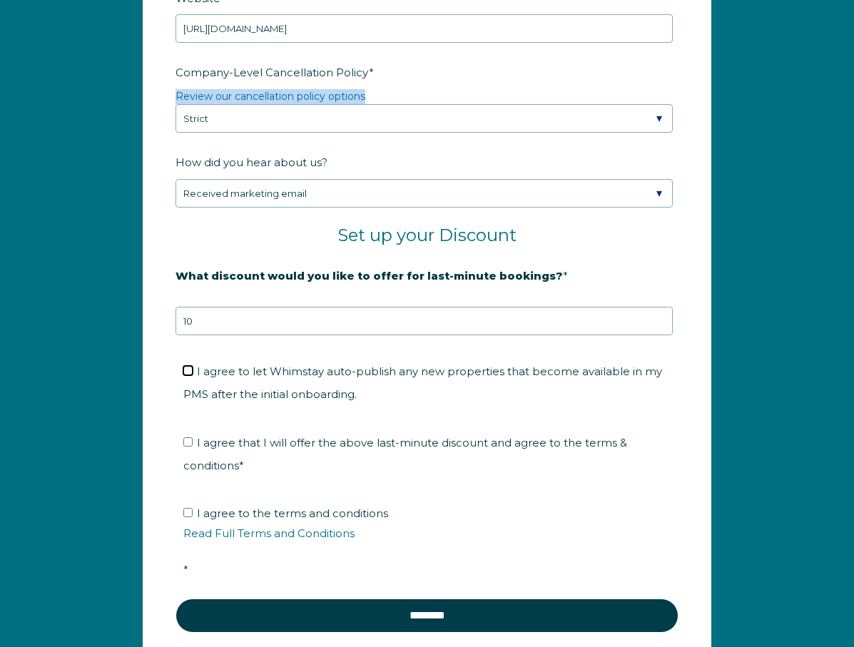
click at [190, 370] on input "I agree to let Whimstay auto-publish any new properties that become available i…" at bounding box center [187, 370] width 9 height 9
checkbox input "true"
click at [187, 440] on input "I agree that I will offer the above last-minute discount and agree to the terms…" at bounding box center [187, 441] width 9 height 9
checkbox input "true"
click at [188, 513] on input "I agree to the terms and conditions Read Full Terms and Conditions *" at bounding box center [187, 512] width 9 height 9
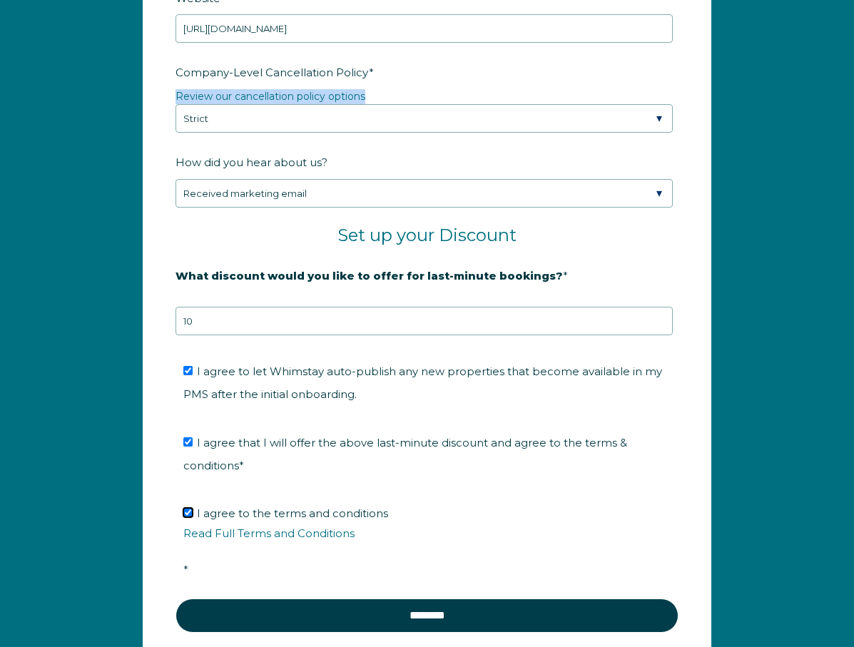
checkbox input "true"
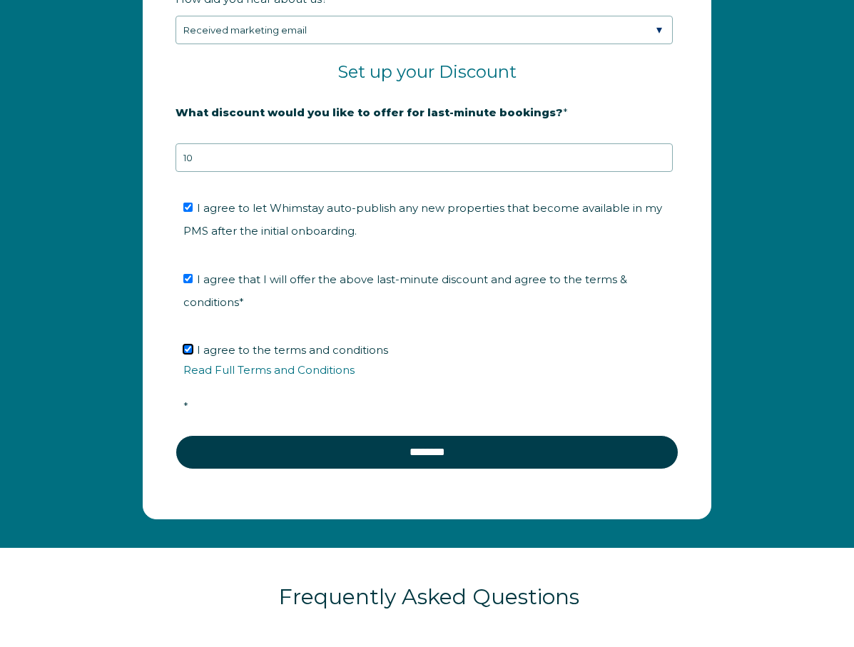
scroll to position [2375, 0]
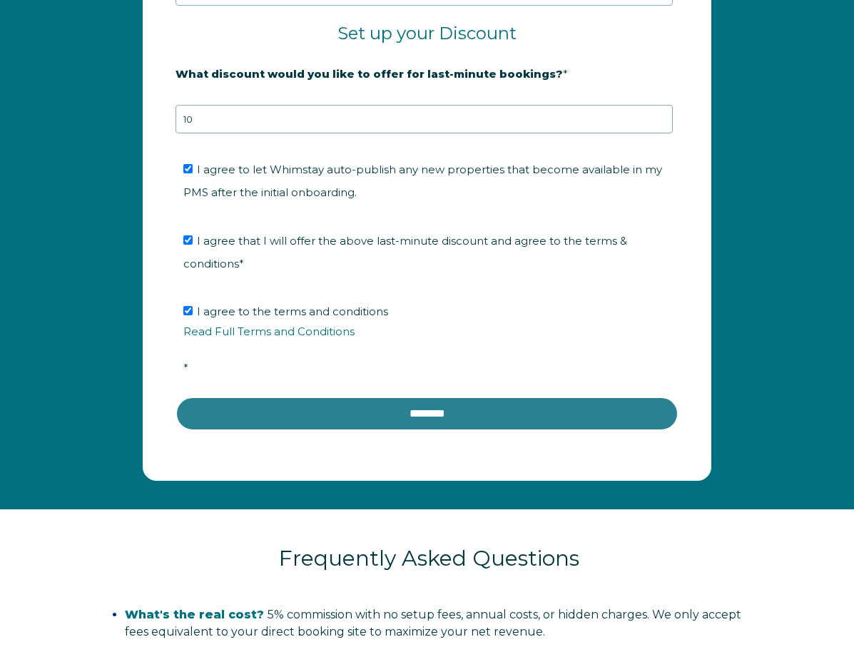
click at [367, 406] on input "********" at bounding box center [427, 414] width 503 height 34
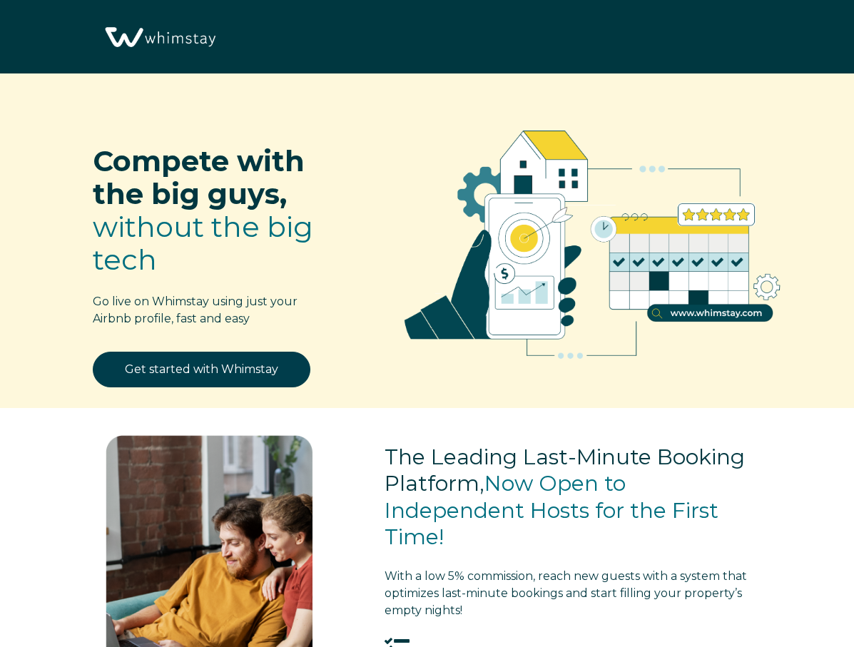
scroll to position [1663, 0]
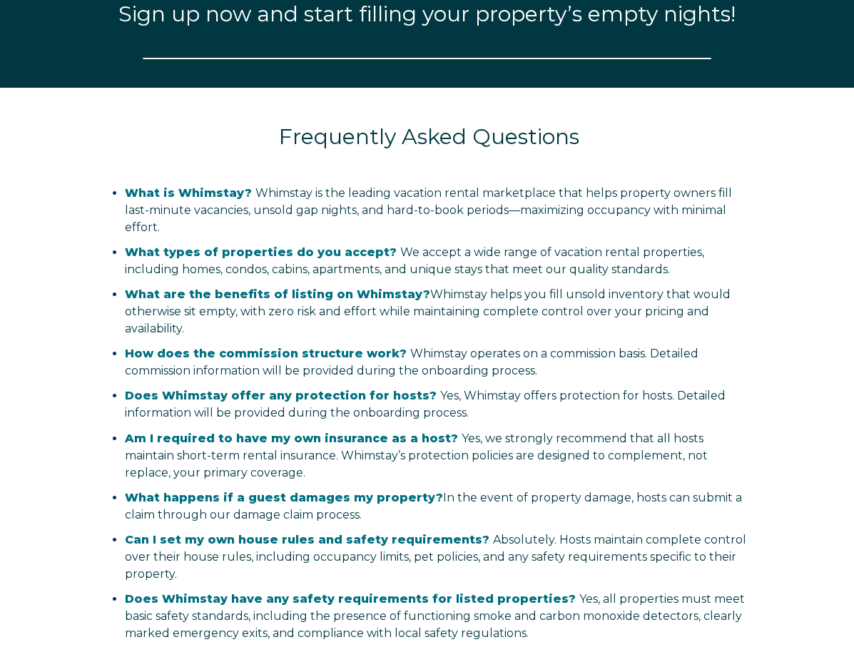
select select "US"
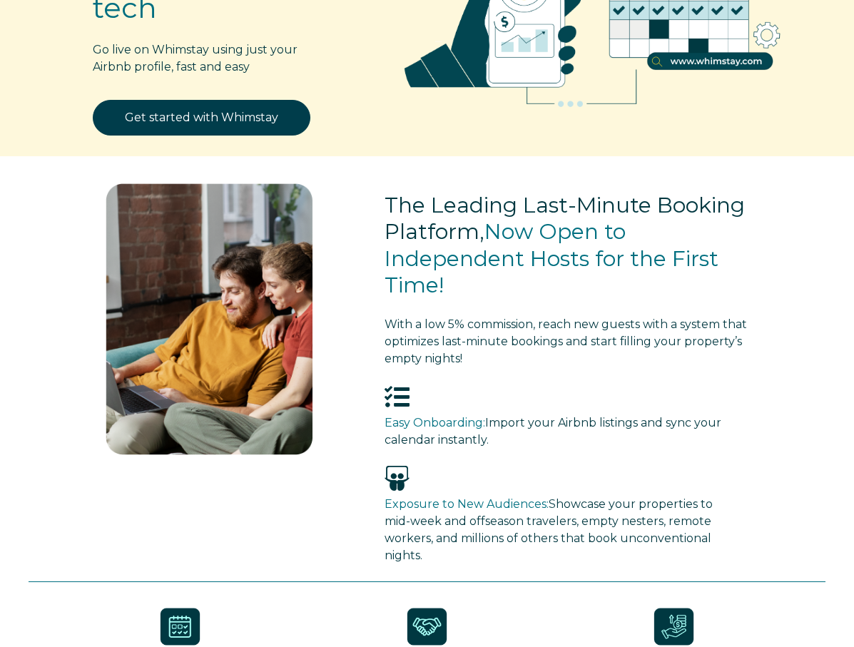
scroll to position [0, 0]
